Goal: Navigation & Orientation: Find specific page/section

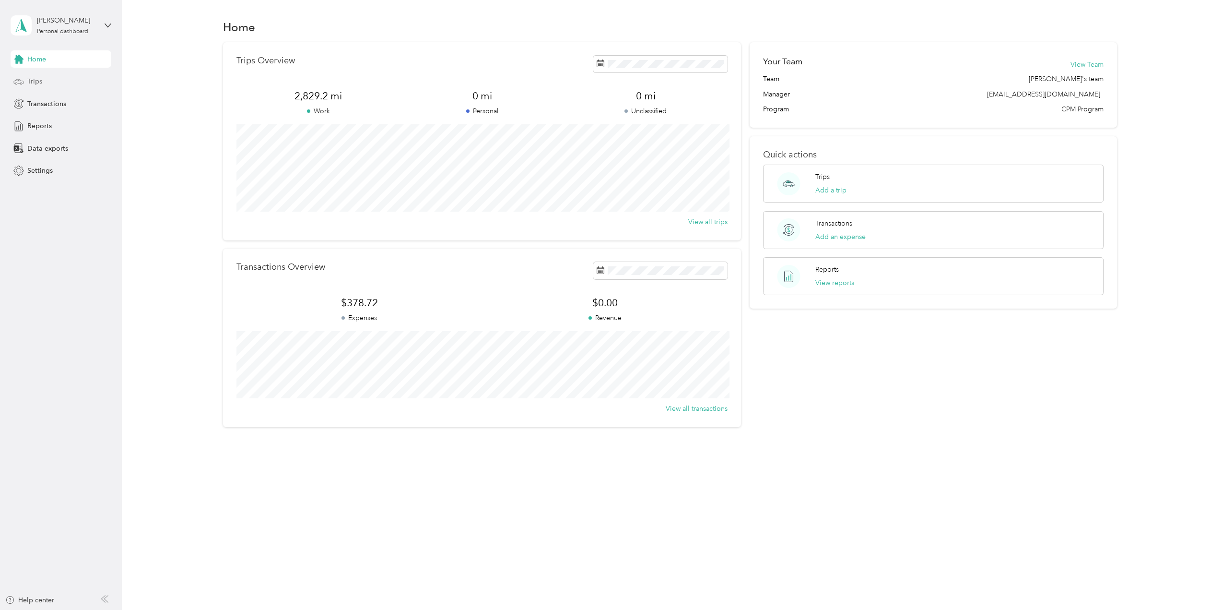
click at [36, 80] on span "Trips" at bounding box center [34, 81] width 15 height 10
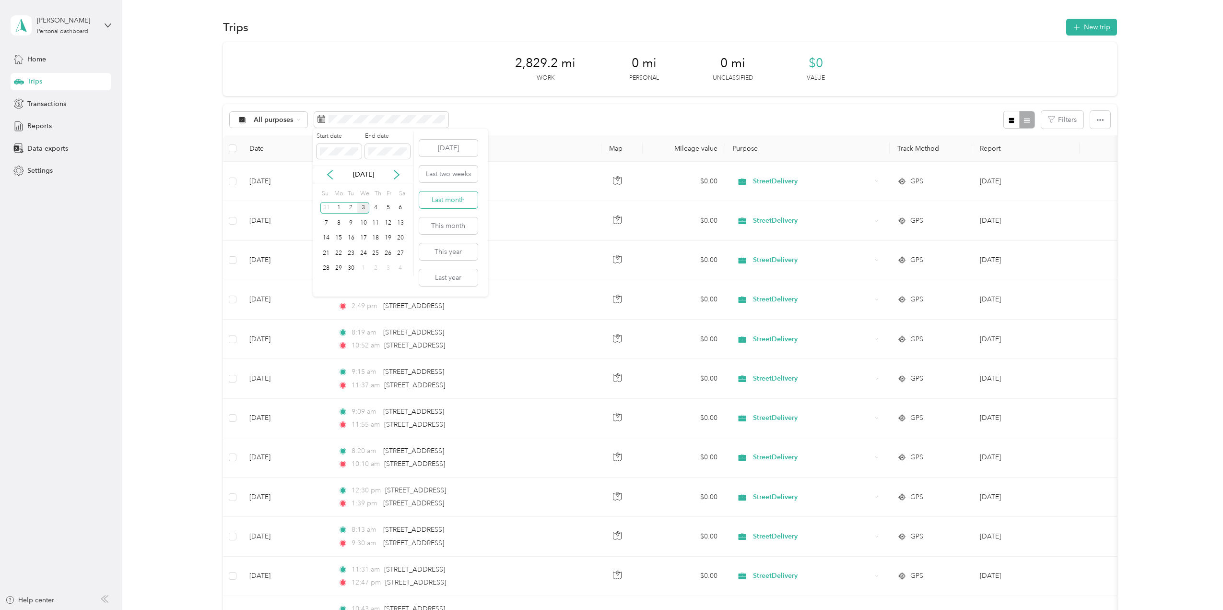
click at [445, 194] on button "Last month" at bounding box center [448, 199] width 59 height 17
click at [38, 105] on span "Transactions" at bounding box center [46, 104] width 39 height 10
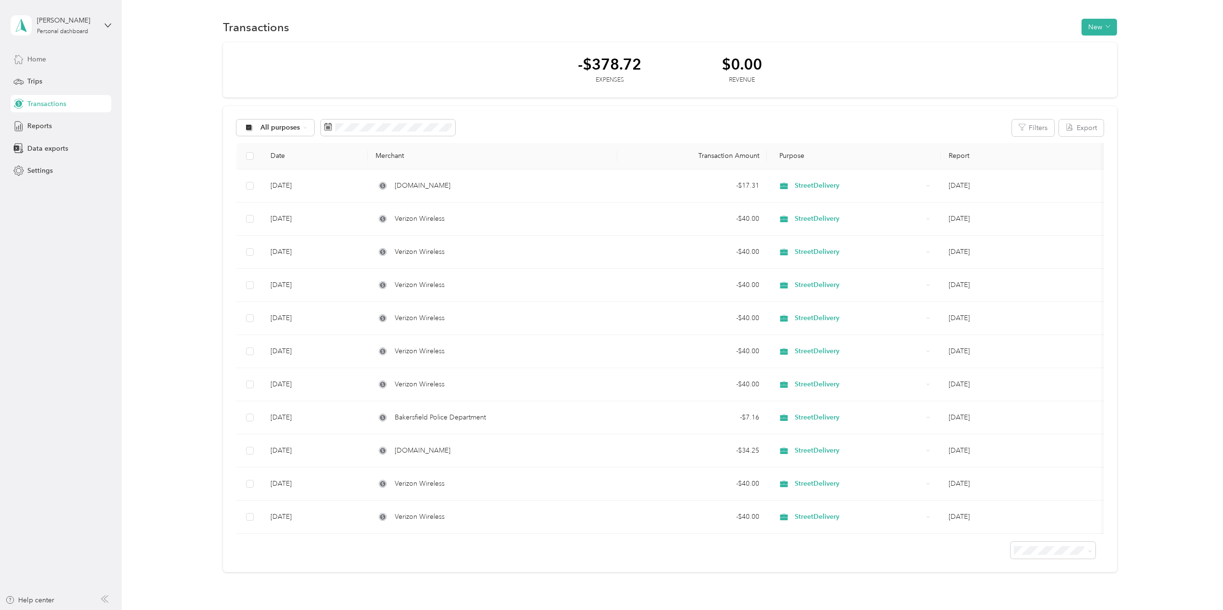
click at [34, 55] on span "Home" at bounding box center [36, 59] width 19 height 10
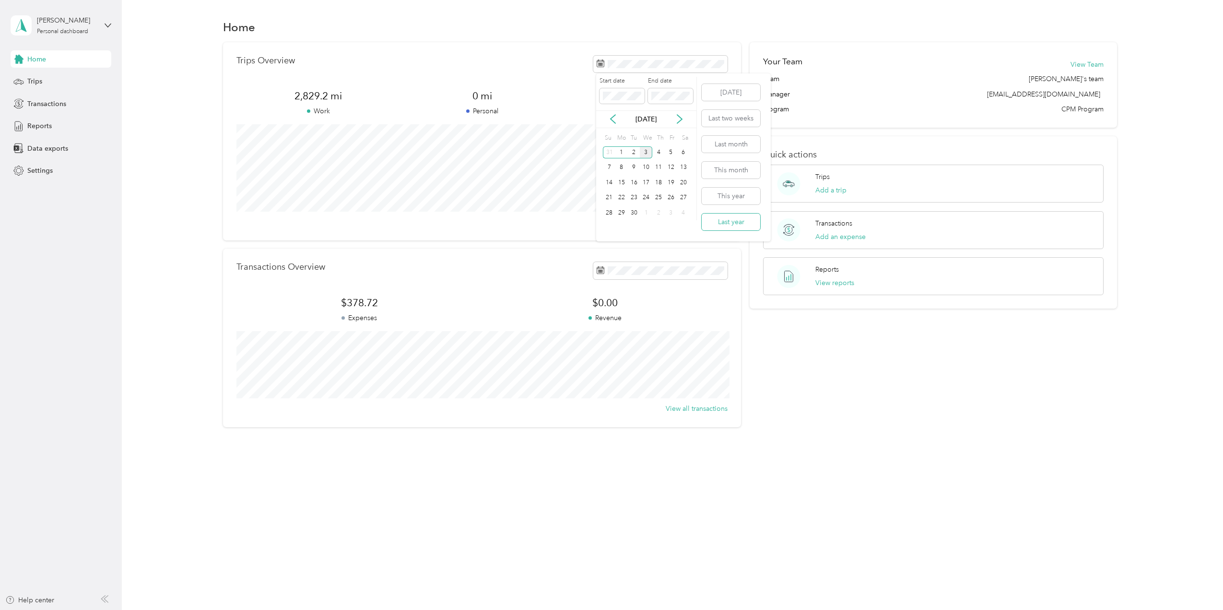
click at [734, 220] on button "Last year" at bounding box center [731, 221] width 59 height 17
